Goal: Task Accomplishment & Management: Manage account settings

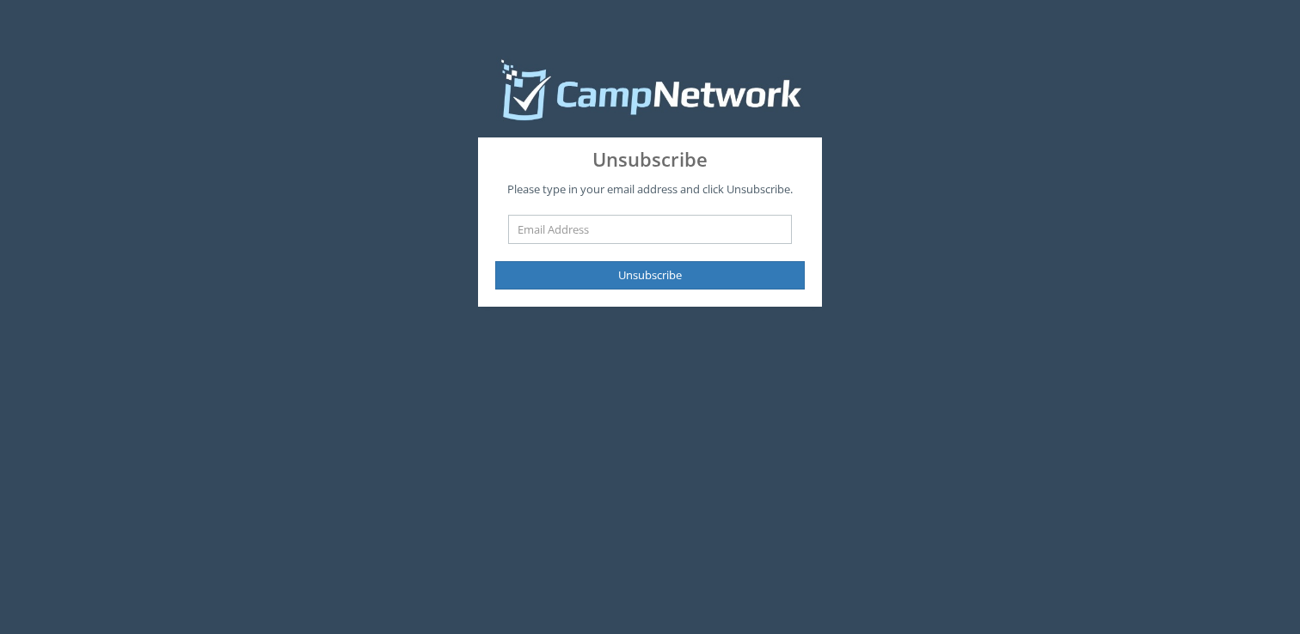
click at [631, 229] on input "text" at bounding box center [650, 229] width 284 height 29
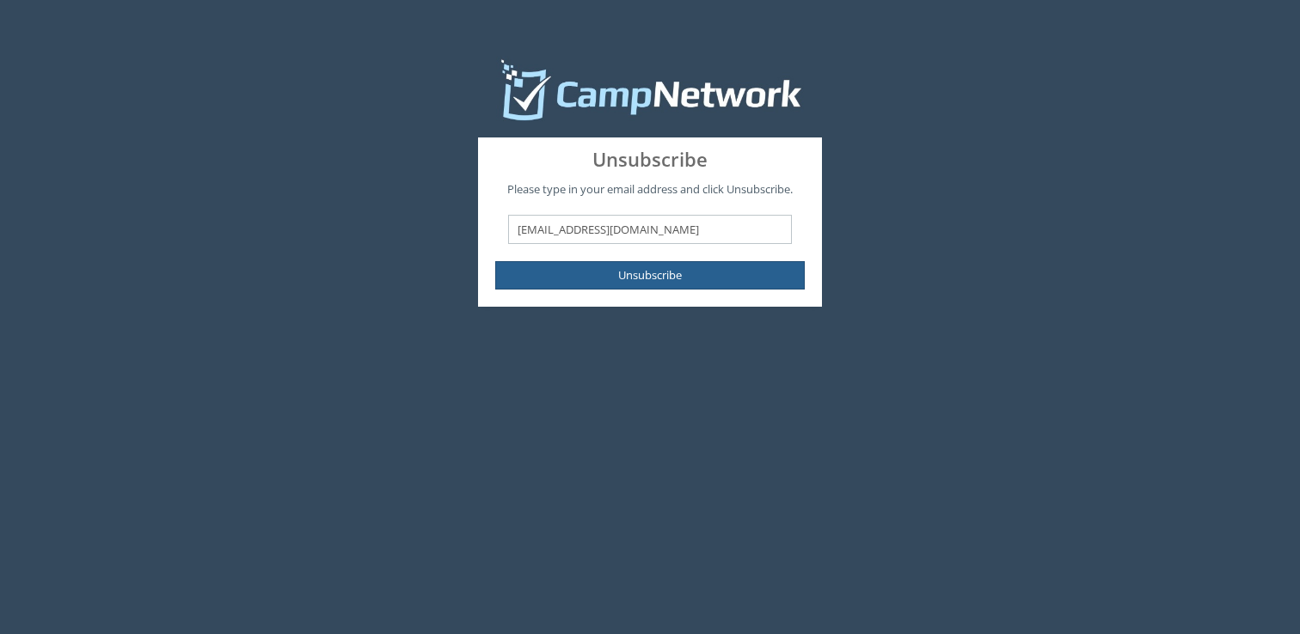
type input "[EMAIL_ADDRESS][DOMAIN_NAME]"
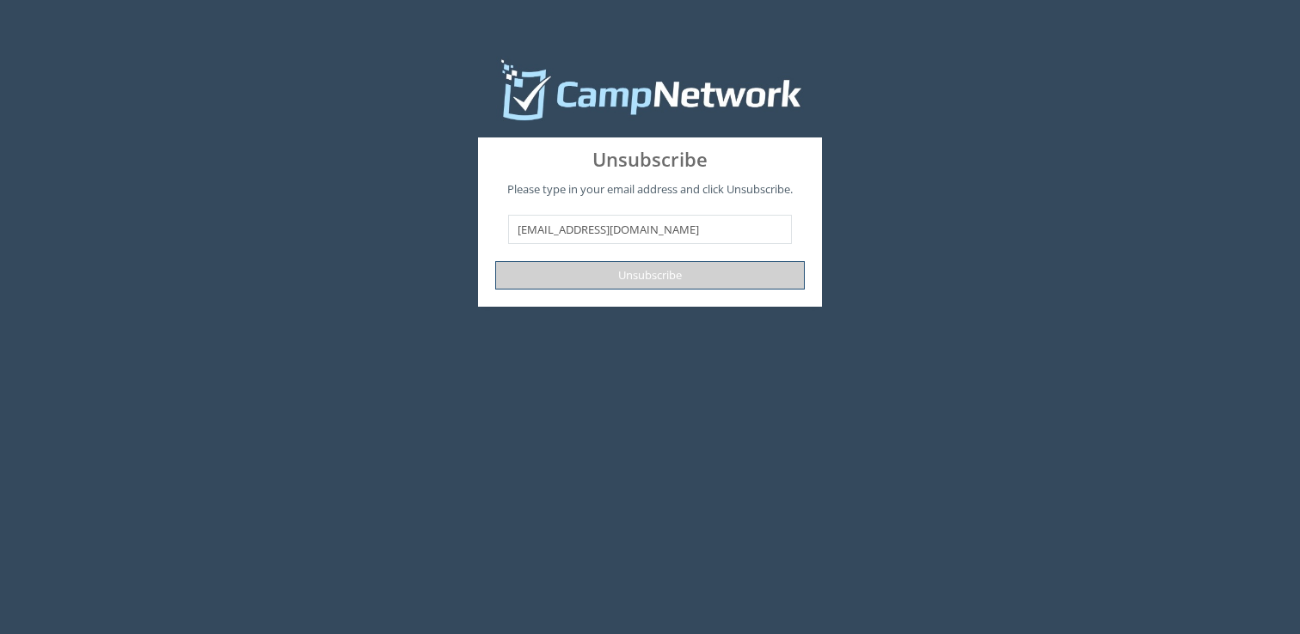
click at [682, 271] on button "Unsubscribe" at bounding box center [649, 275] width 309 height 28
